Goal: Information Seeking & Learning: Learn about a topic

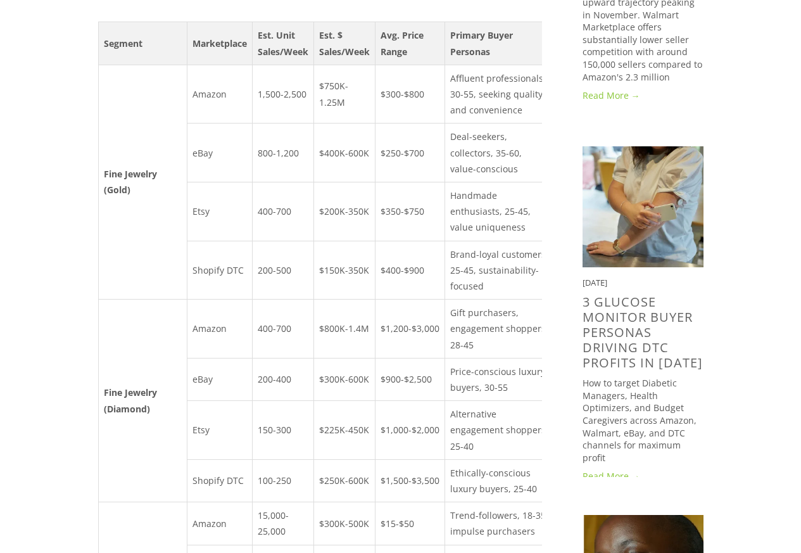
scroll to position [532, 0]
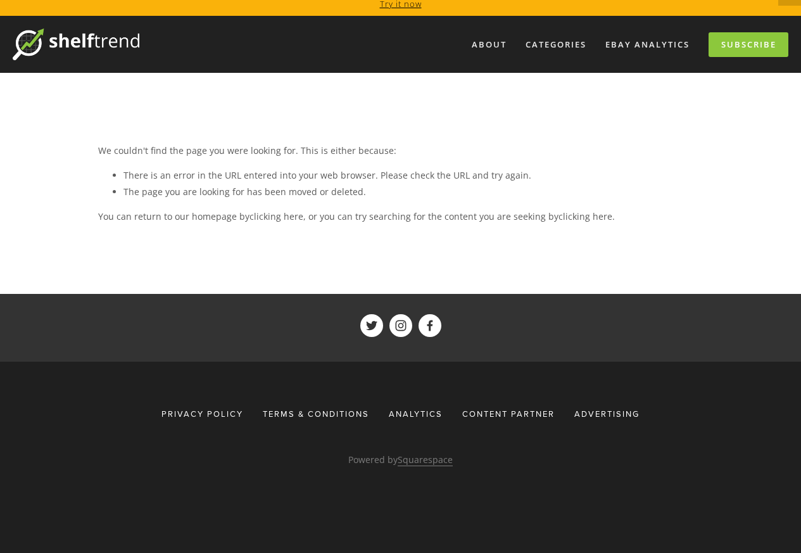
scroll to position [32, 0]
